Goal: Find specific page/section

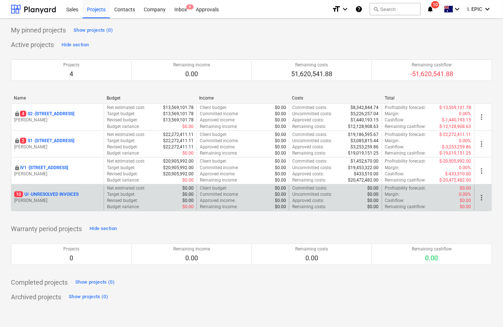
click at [62, 197] on p "10 UI - UNRESOLVED INVOICES" at bounding box center [46, 194] width 64 height 6
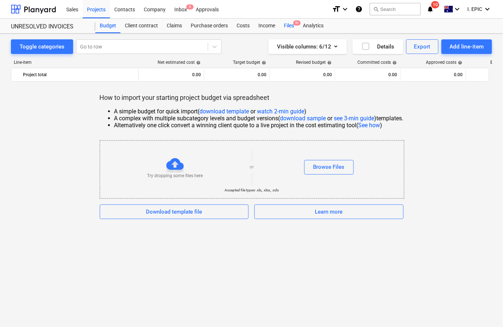
click at [288, 22] on div "Files 9+" at bounding box center [289, 26] width 19 height 15
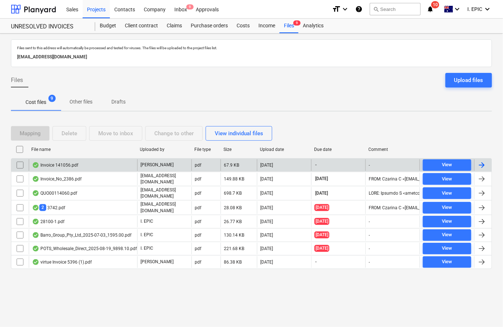
click at [85, 168] on div "Invoice 141056.pdf" at bounding box center [83, 165] width 109 height 12
